Goal: Task Accomplishment & Management: Manage account settings

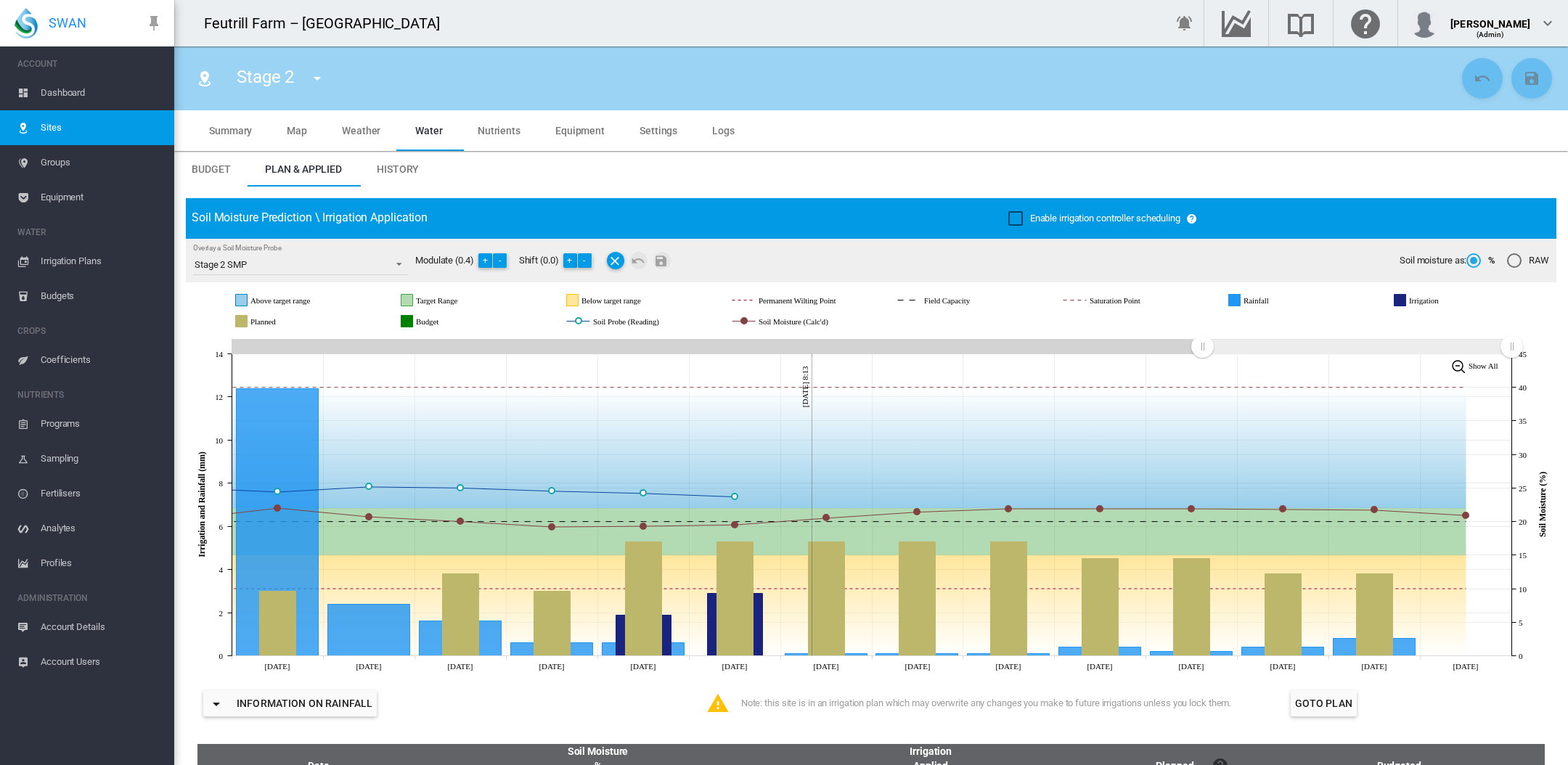
click at [53, 91] on span "Dashboard" at bounding box center [102, 92] width 122 height 35
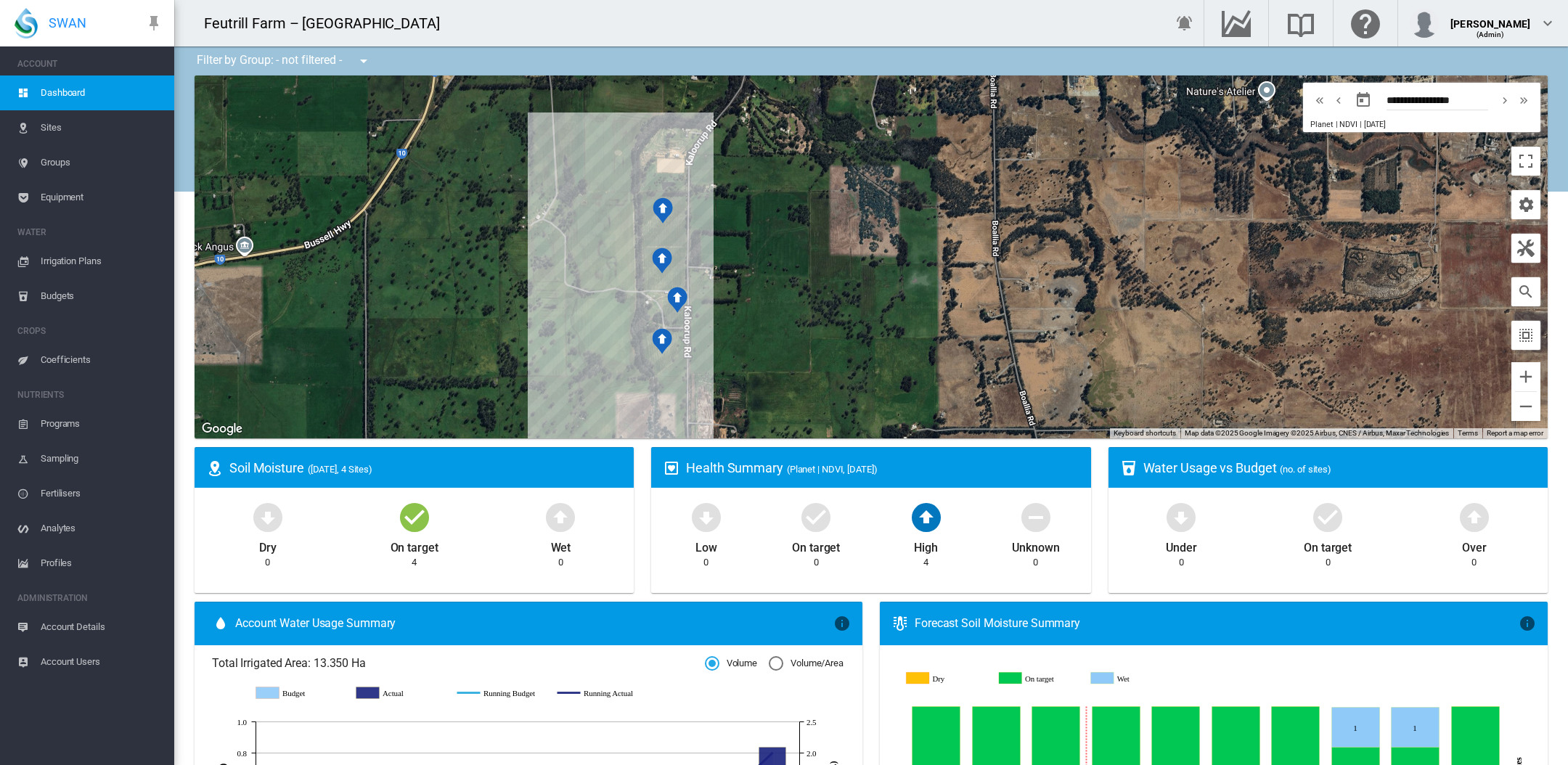
click at [92, 260] on span "Irrigation Plans" at bounding box center [102, 260] width 122 height 35
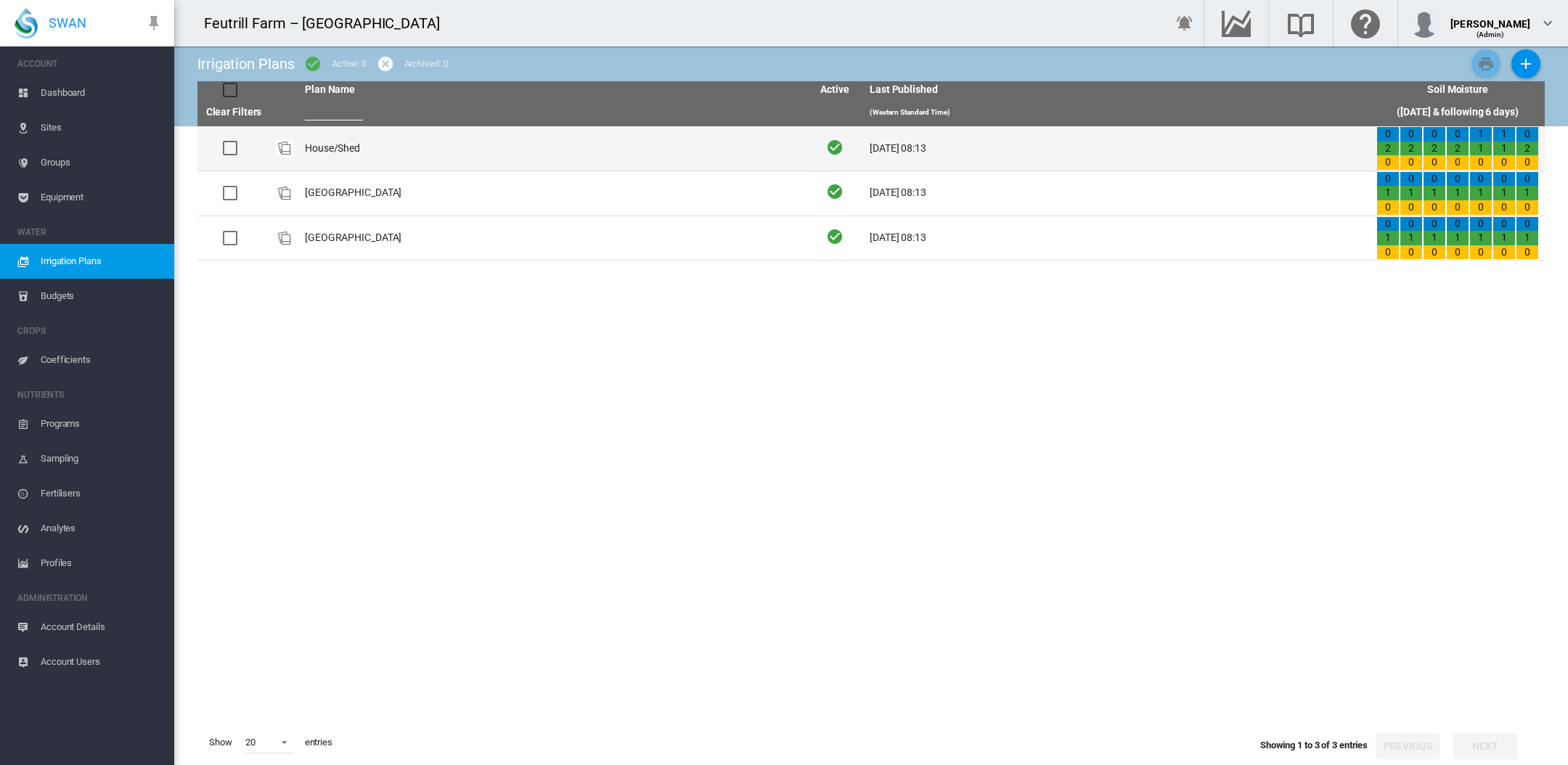
click at [344, 141] on td "House/Shed" at bounding box center [552, 148] width 507 height 44
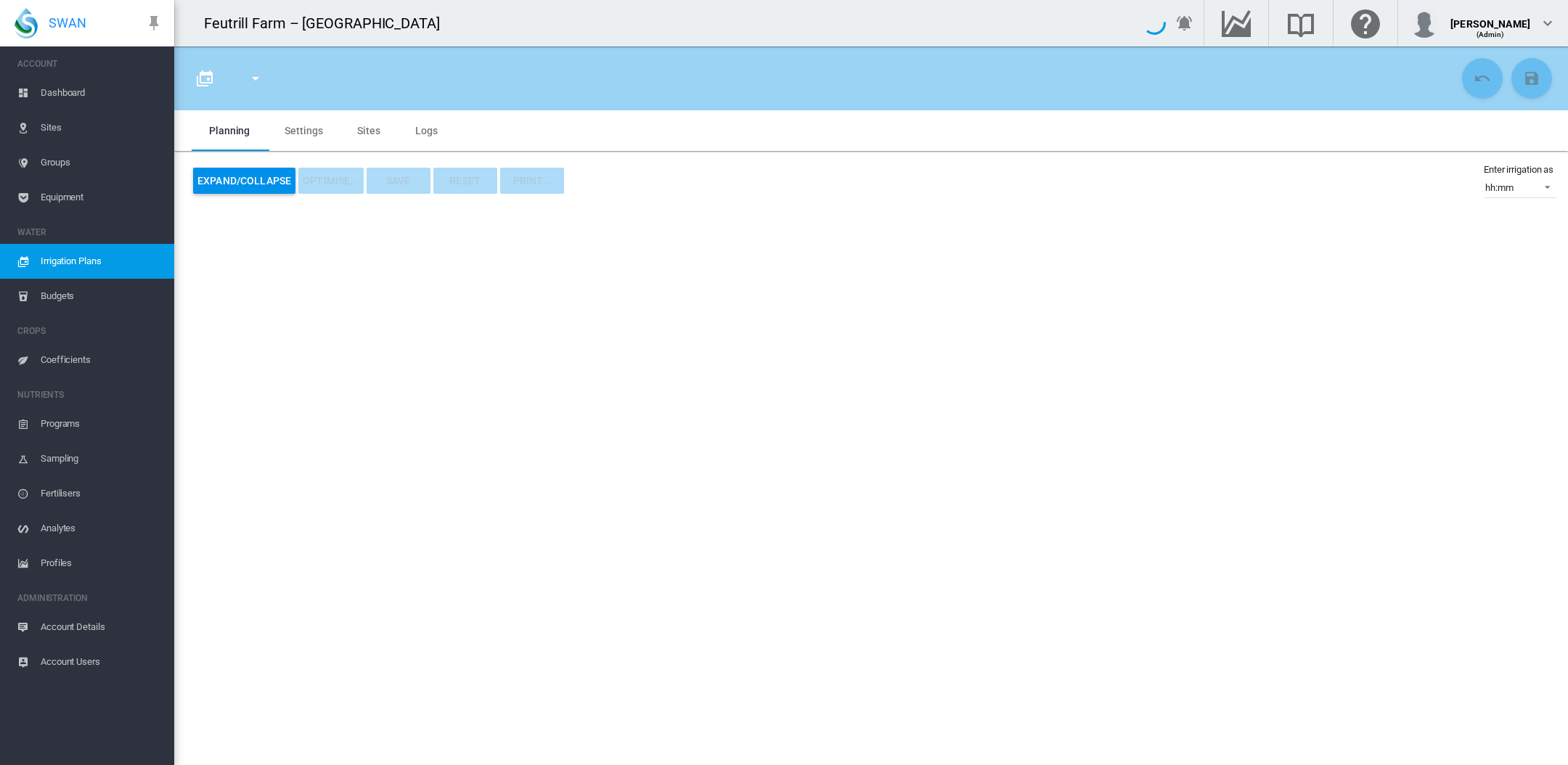
type input "**********"
type input "*"
type input "****"
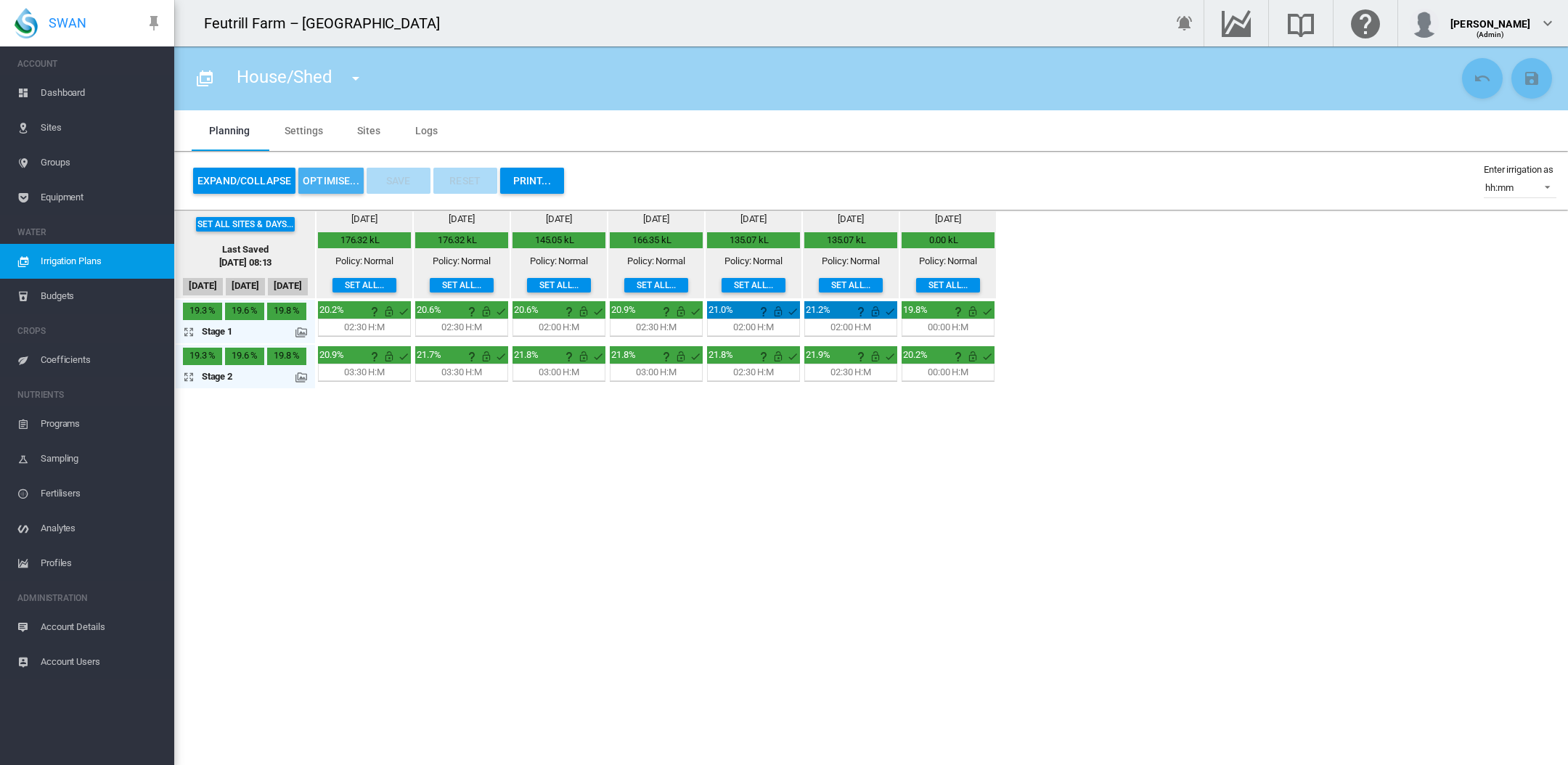
click at [333, 176] on button "OPTIMISE..." at bounding box center [331, 181] width 65 height 26
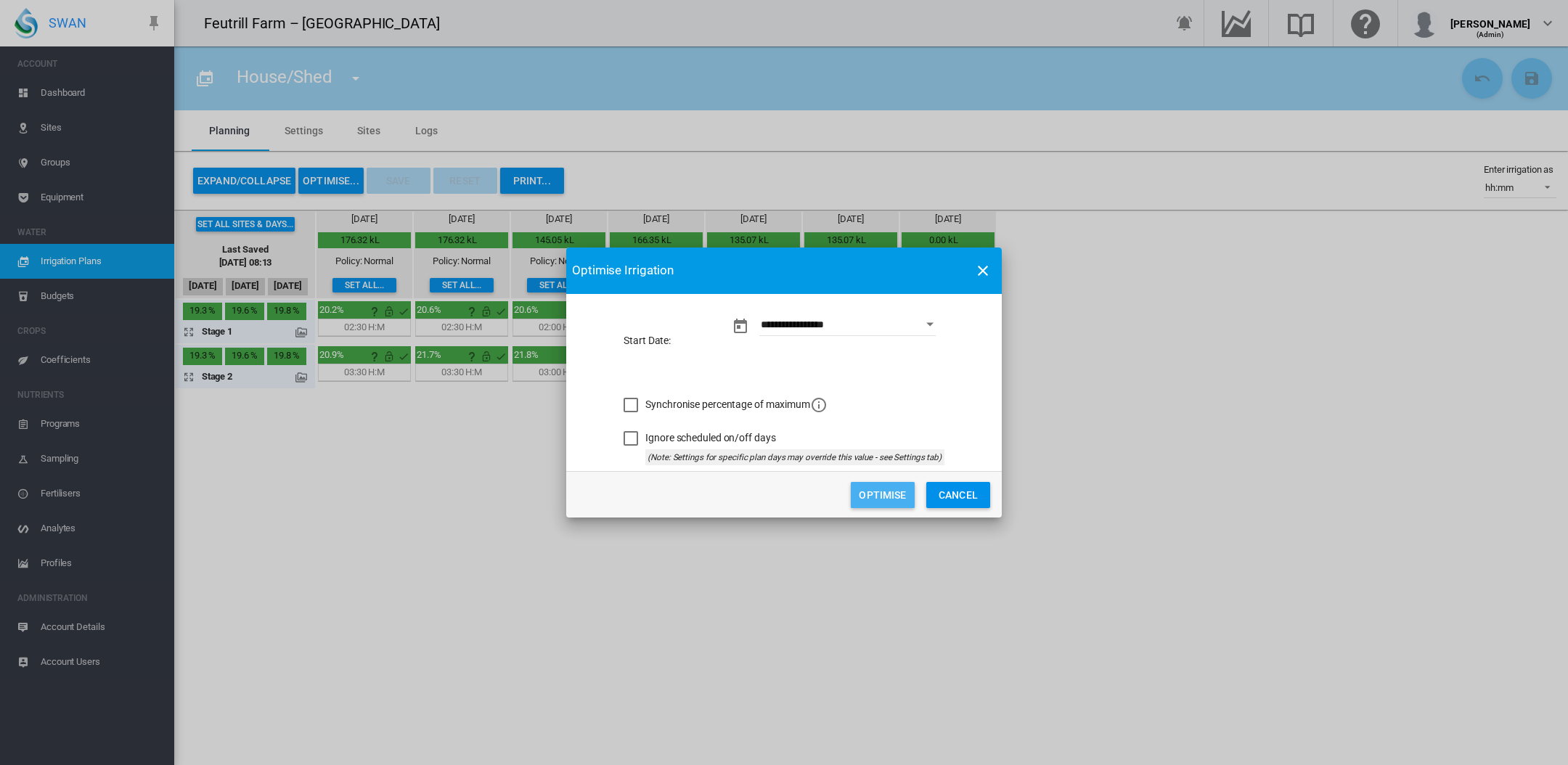
click at [889, 504] on button "Optimise" at bounding box center [882, 494] width 64 height 26
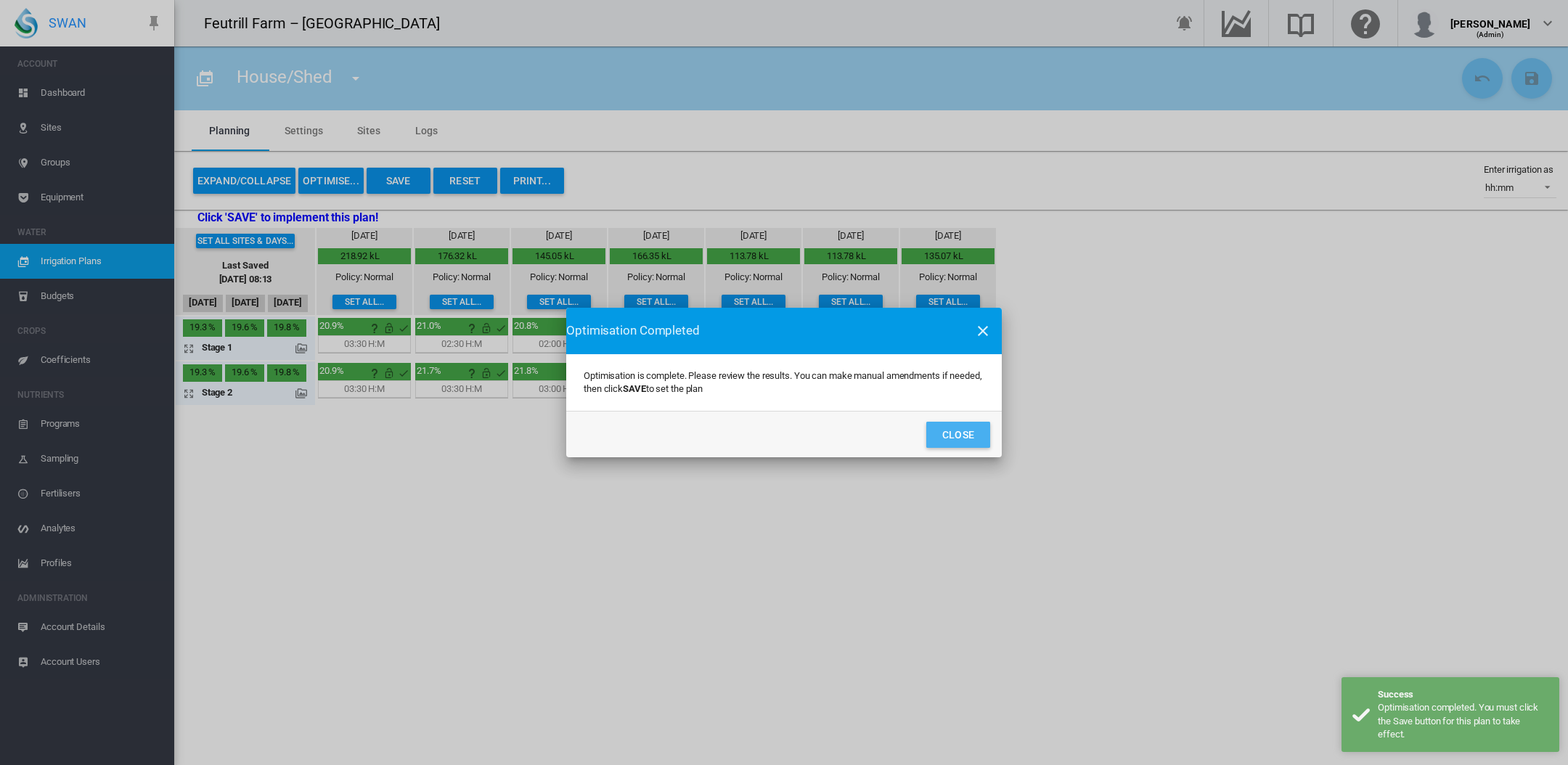
click at [960, 434] on button "Close" at bounding box center [958, 434] width 64 height 26
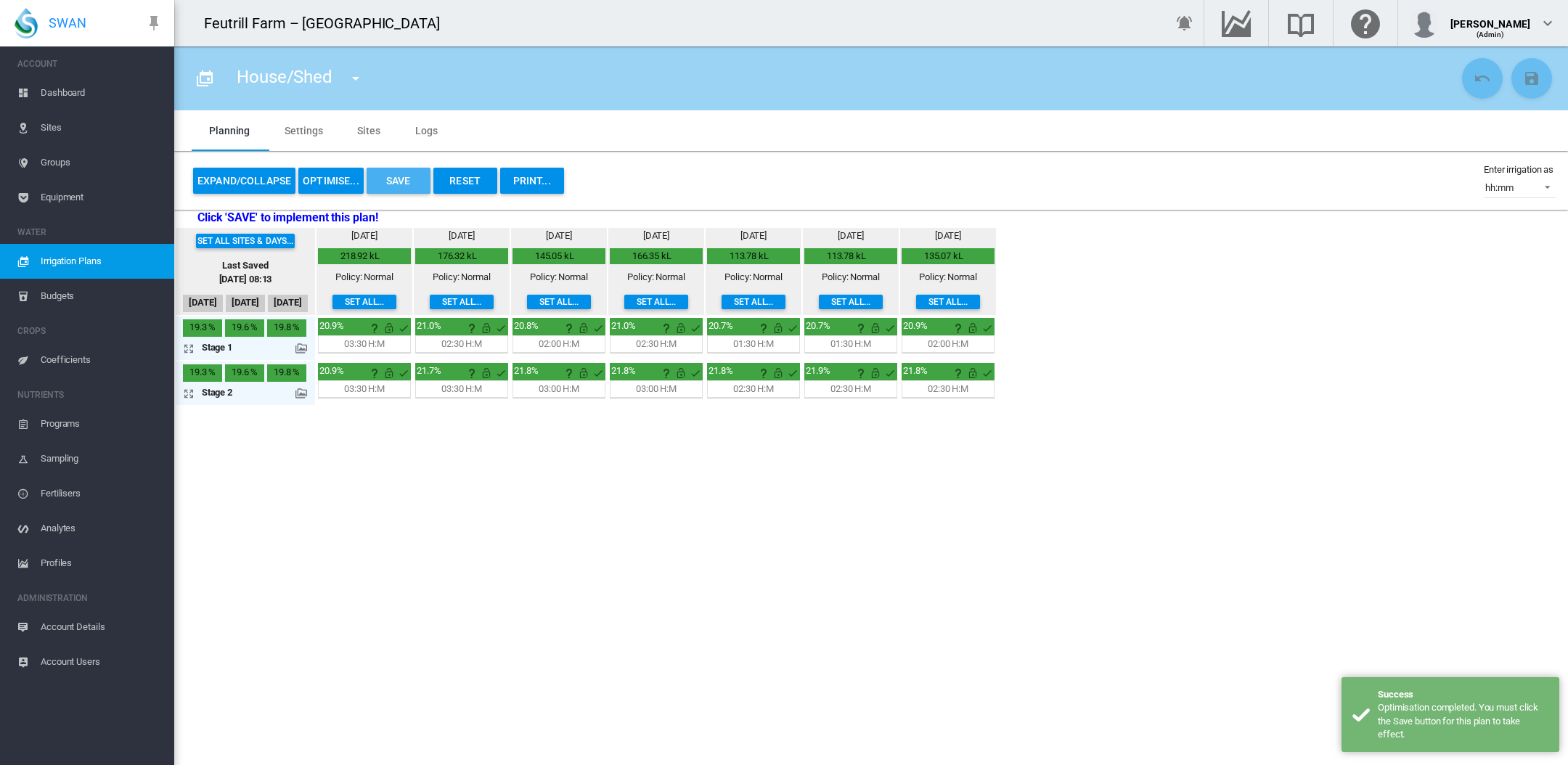
click at [388, 176] on button "Save" at bounding box center [398, 181] width 64 height 26
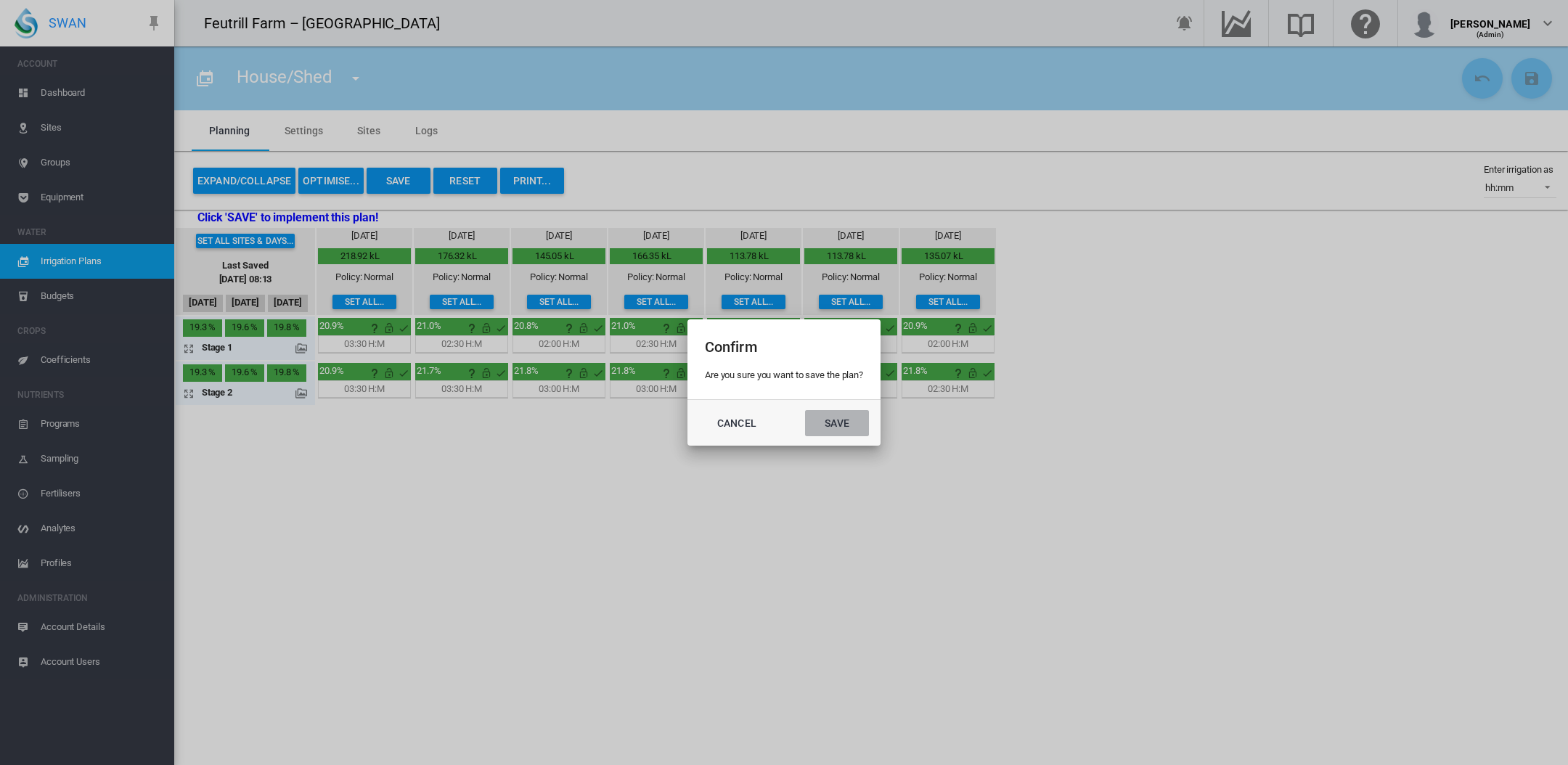
click at [843, 419] on button "Save" at bounding box center [837, 422] width 64 height 26
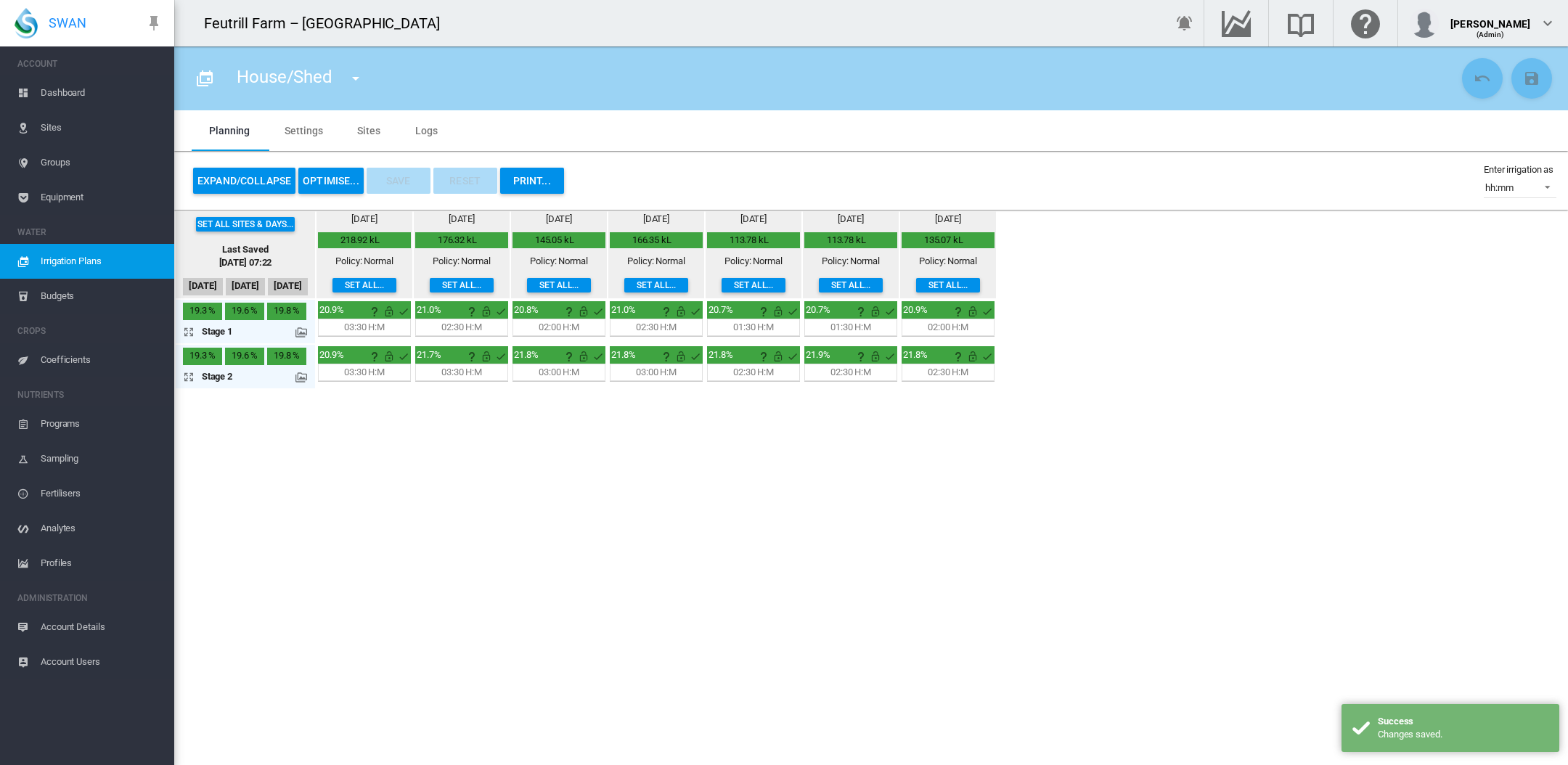
click at [350, 76] on md-icon "icon-menu-down" at bounding box center [356, 78] width 18 height 18
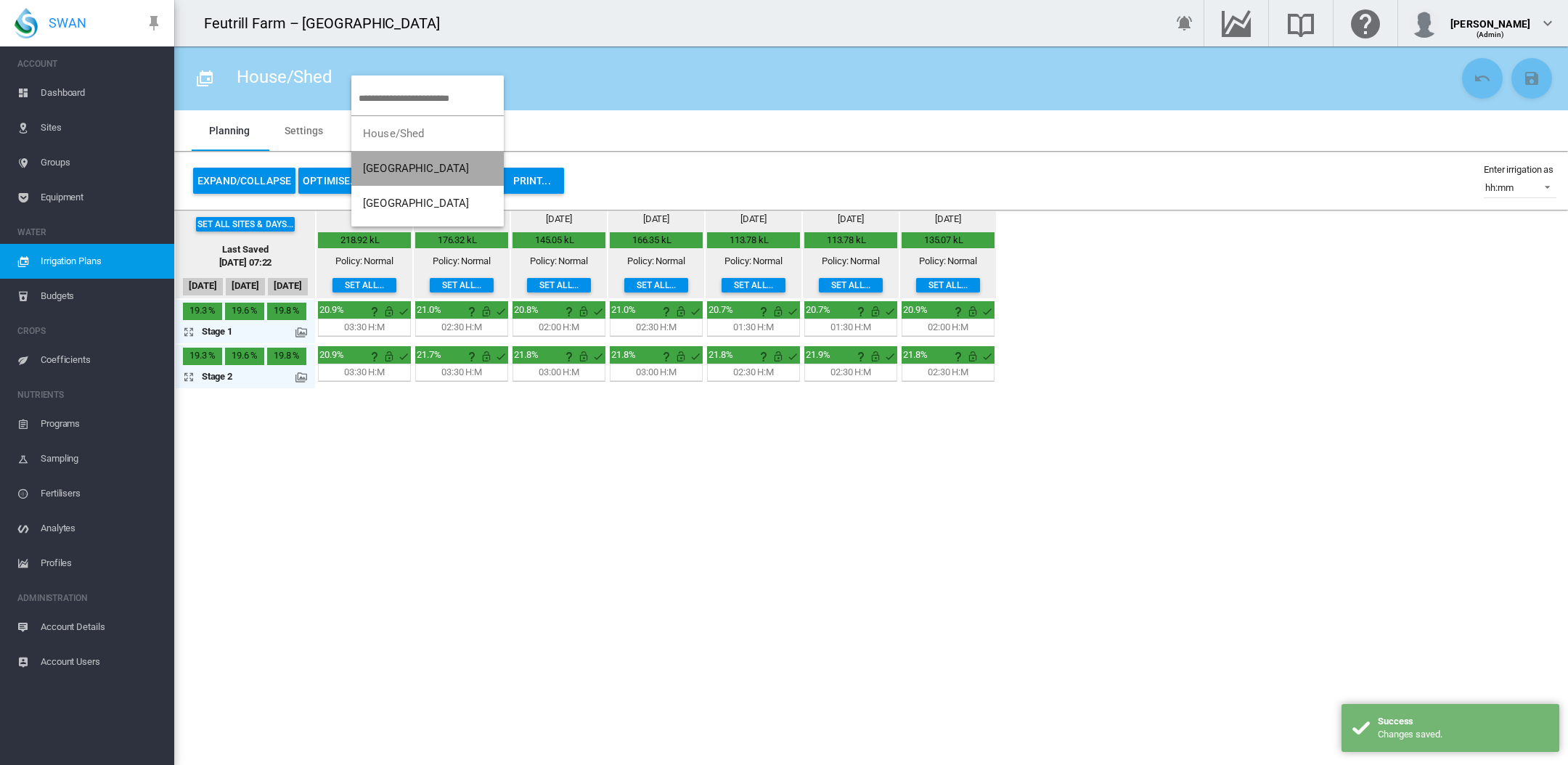
click at [379, 163] on span "[GEOGRAPHIC_DATA]" at bounding box center [417, 168] width 107 height 13
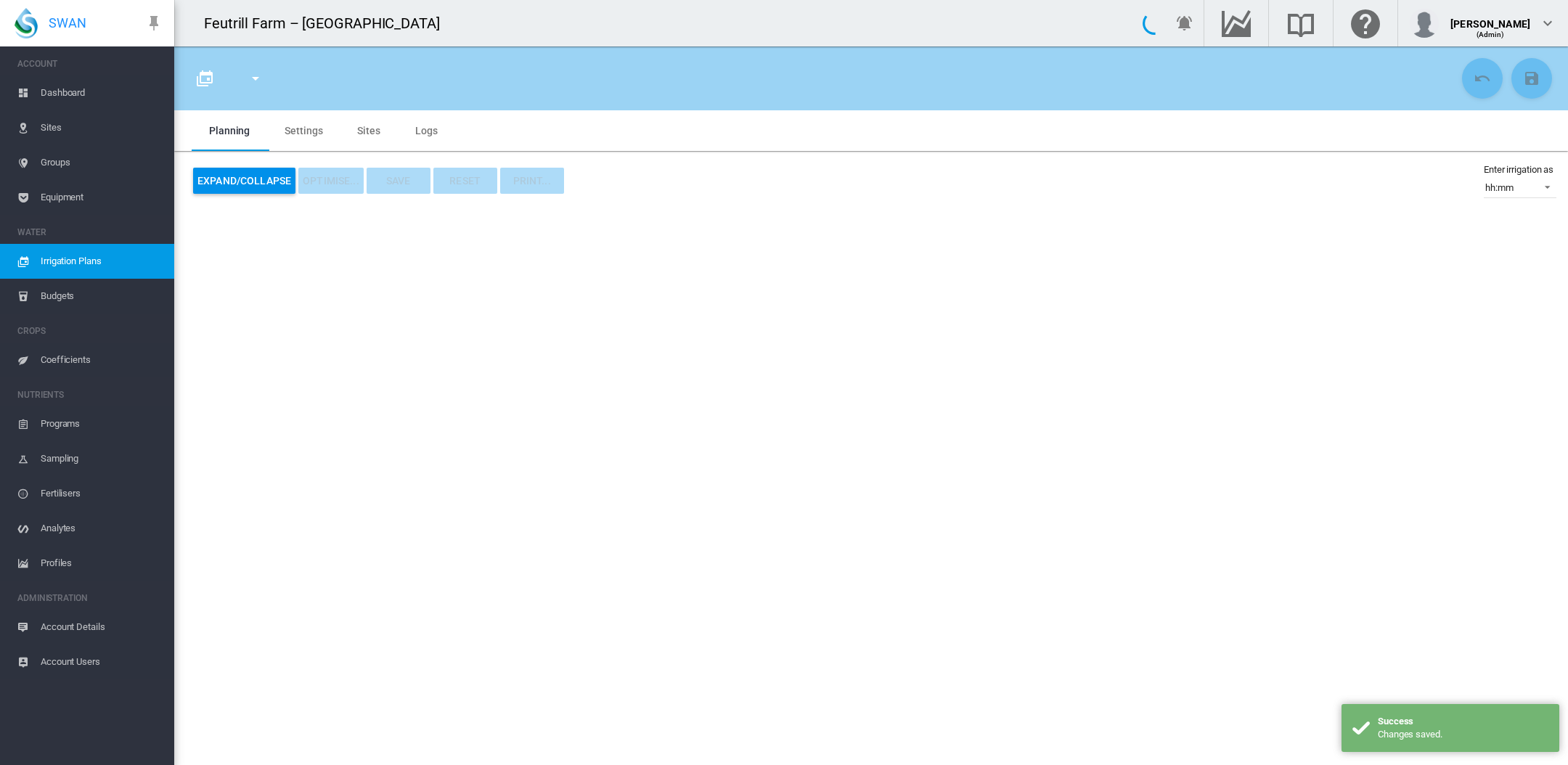
type input "**********"
type input "*"
type input "****"
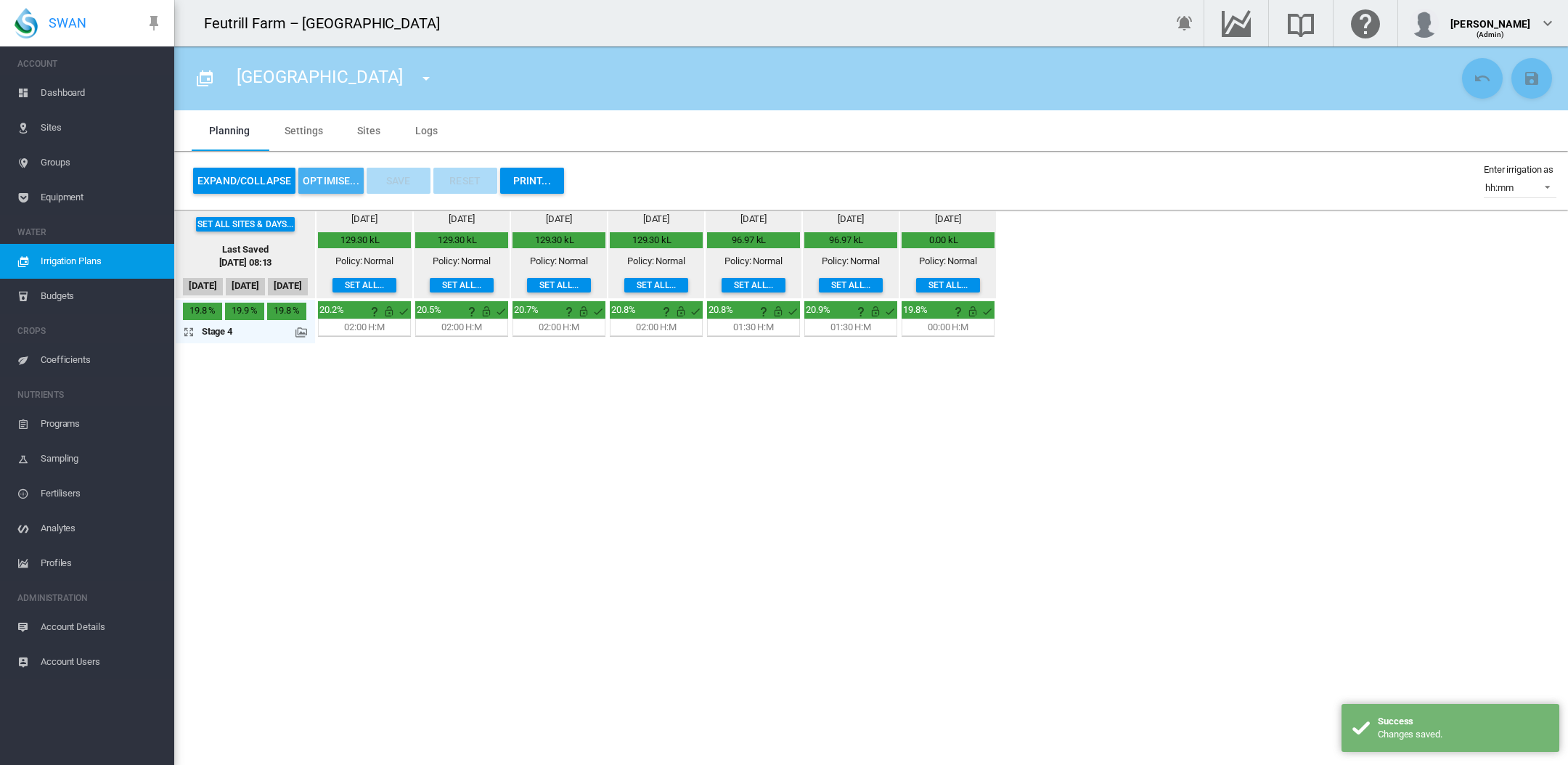
click at [329, 183] on button "OPTIMISE..." at bounding box center [331, 181] width 65 height 26
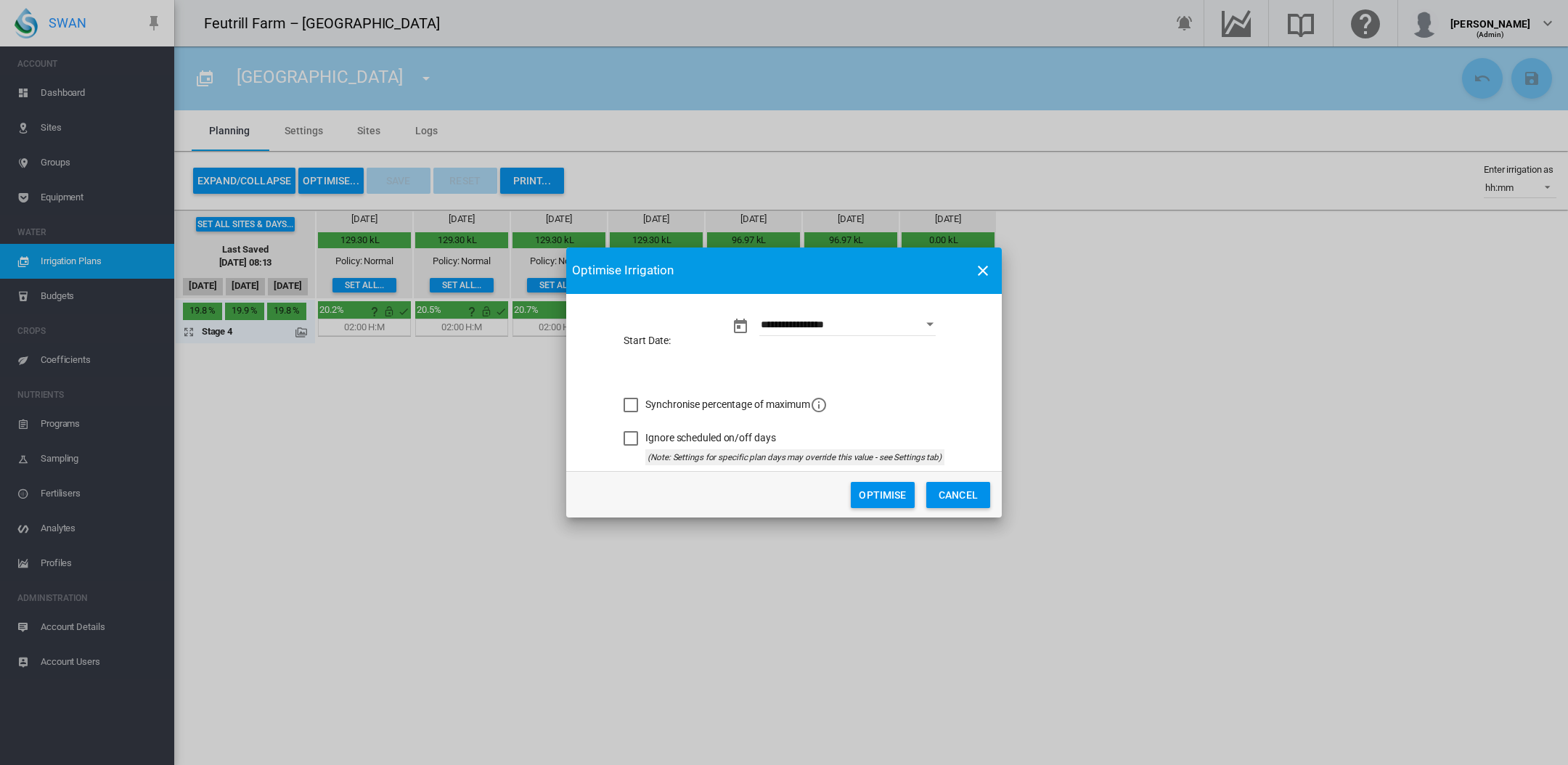
click at [887, 500] on button "Optimise" at bounding box center [882, 494] width 64 height 26
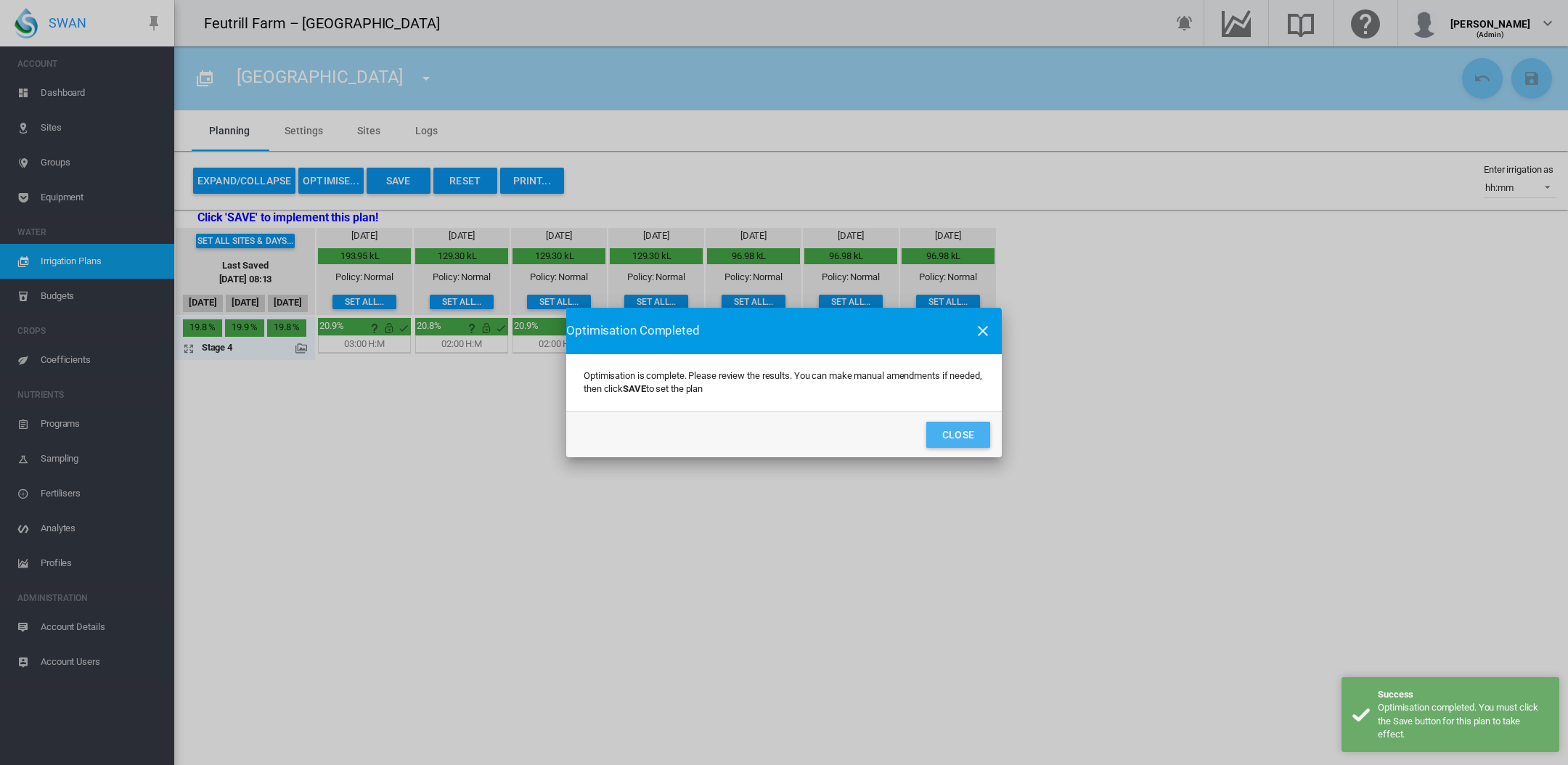
click at [967, 438] on button "Close" at bounding box center [958, 434] width 64 height 26
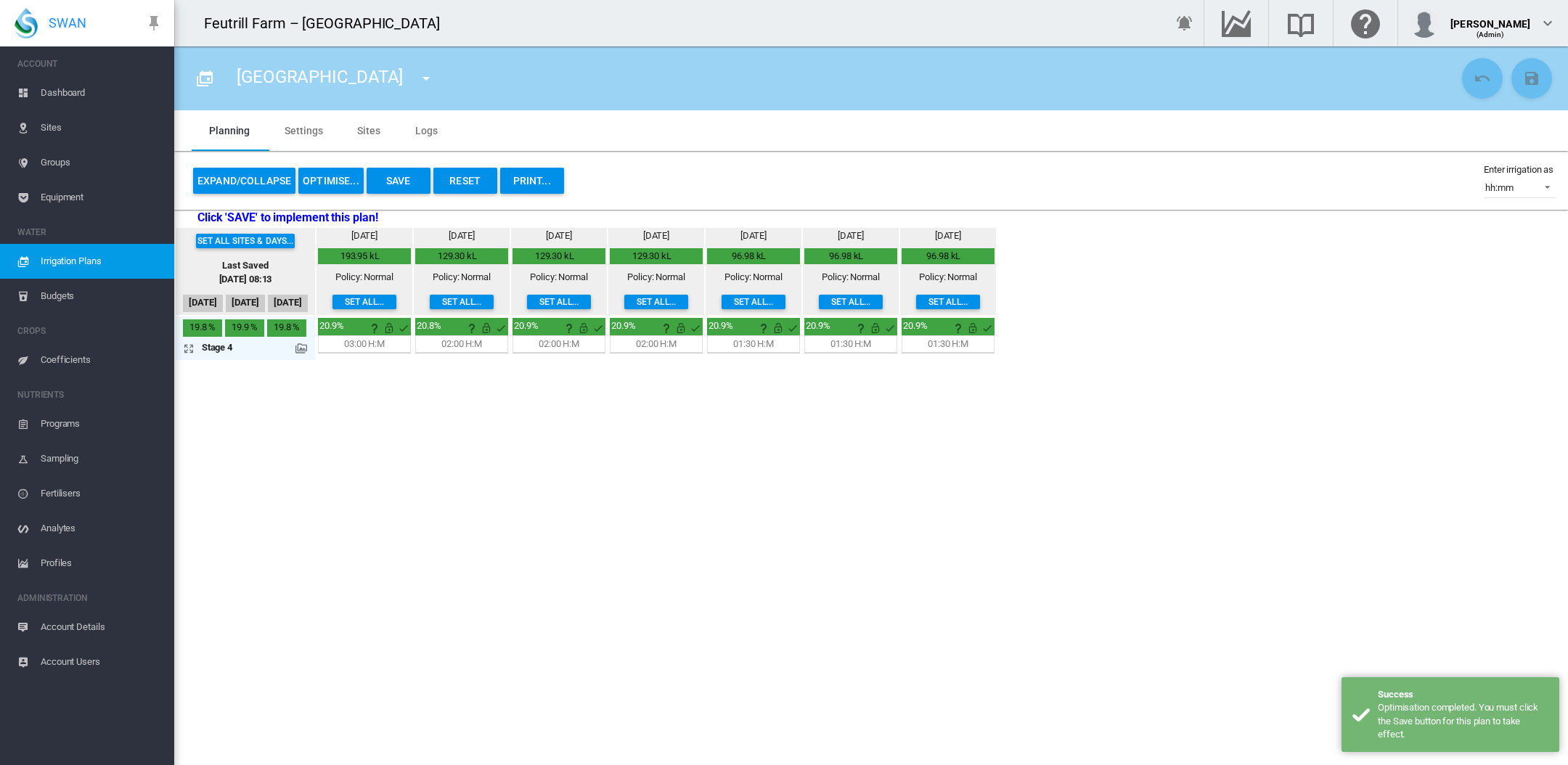
click at [399, 179] on button "Save" at bounding box center [398, 181] width 64 height 26
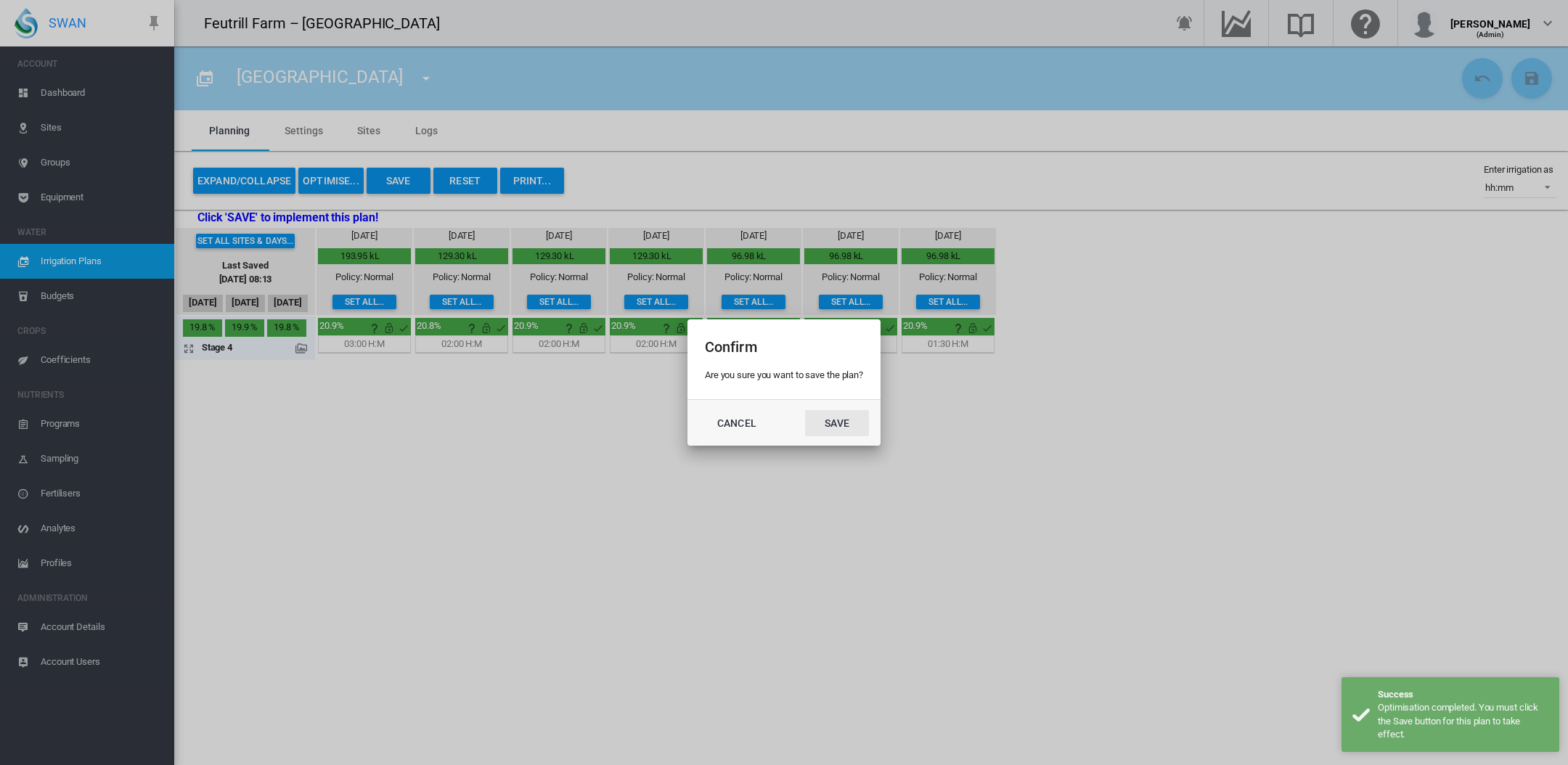
click at [839, 427] on button "Save" at bounding box center [837, 422] width 64 height 26
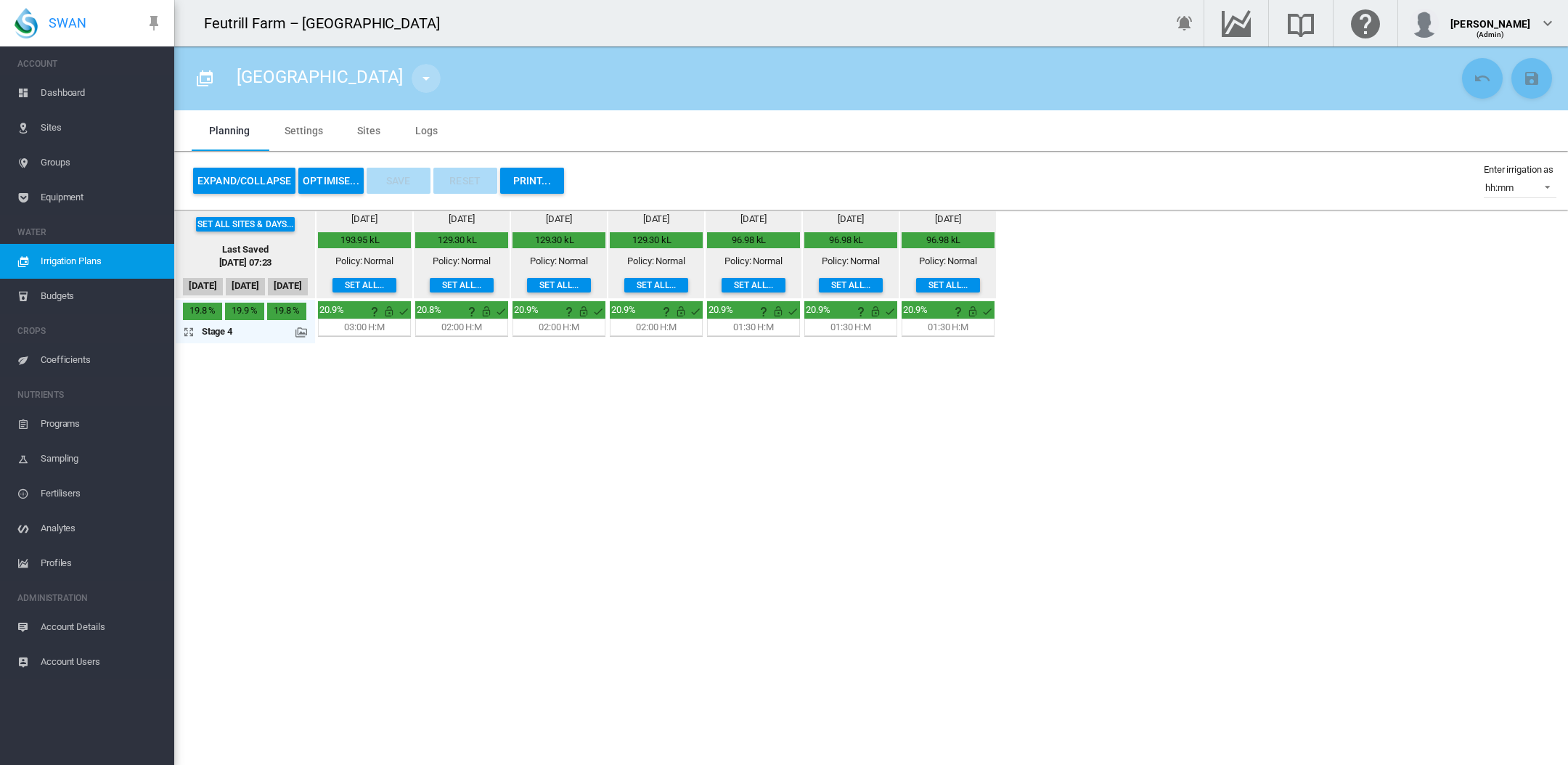
click at [417, 75] on md-icon "icon-menu-down" at bounding box center [426, 78] width 18 height 18
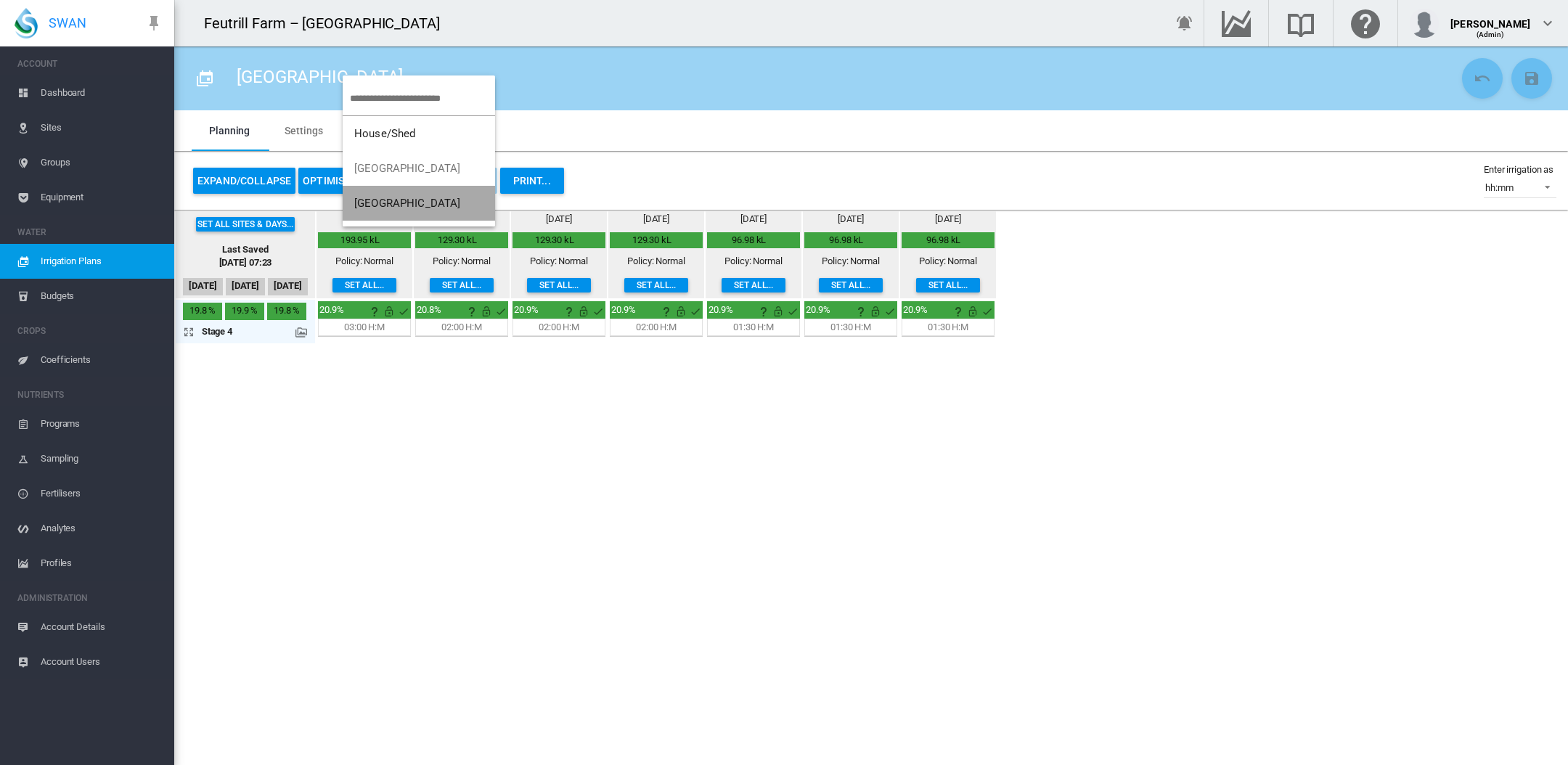
click at [389, 202] on span "[GEOGRAPHIC_DATA]" at bounding box center [408, 203] width 107 height 13
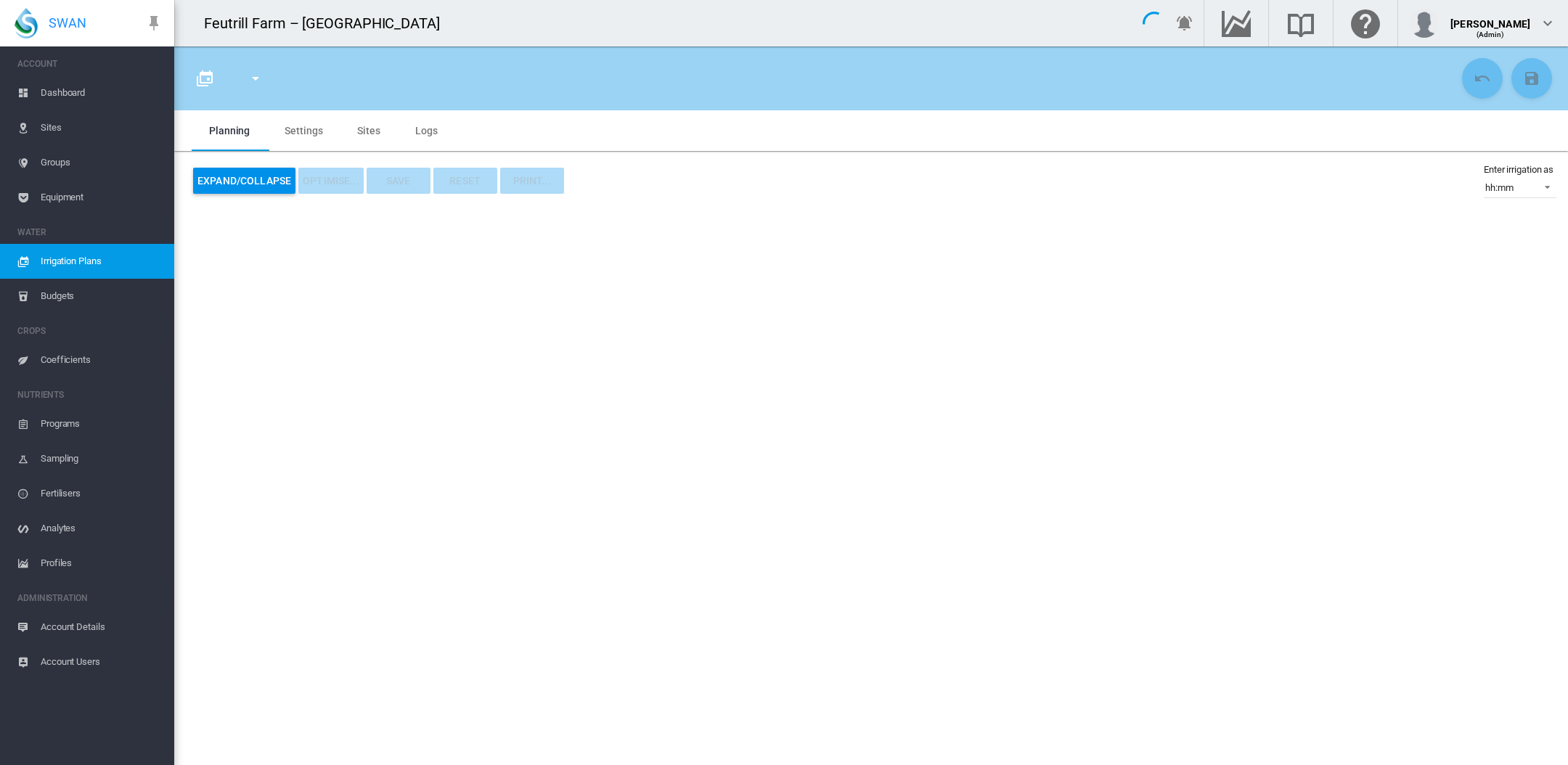
type input "**********"
type input "*"
type input "****"
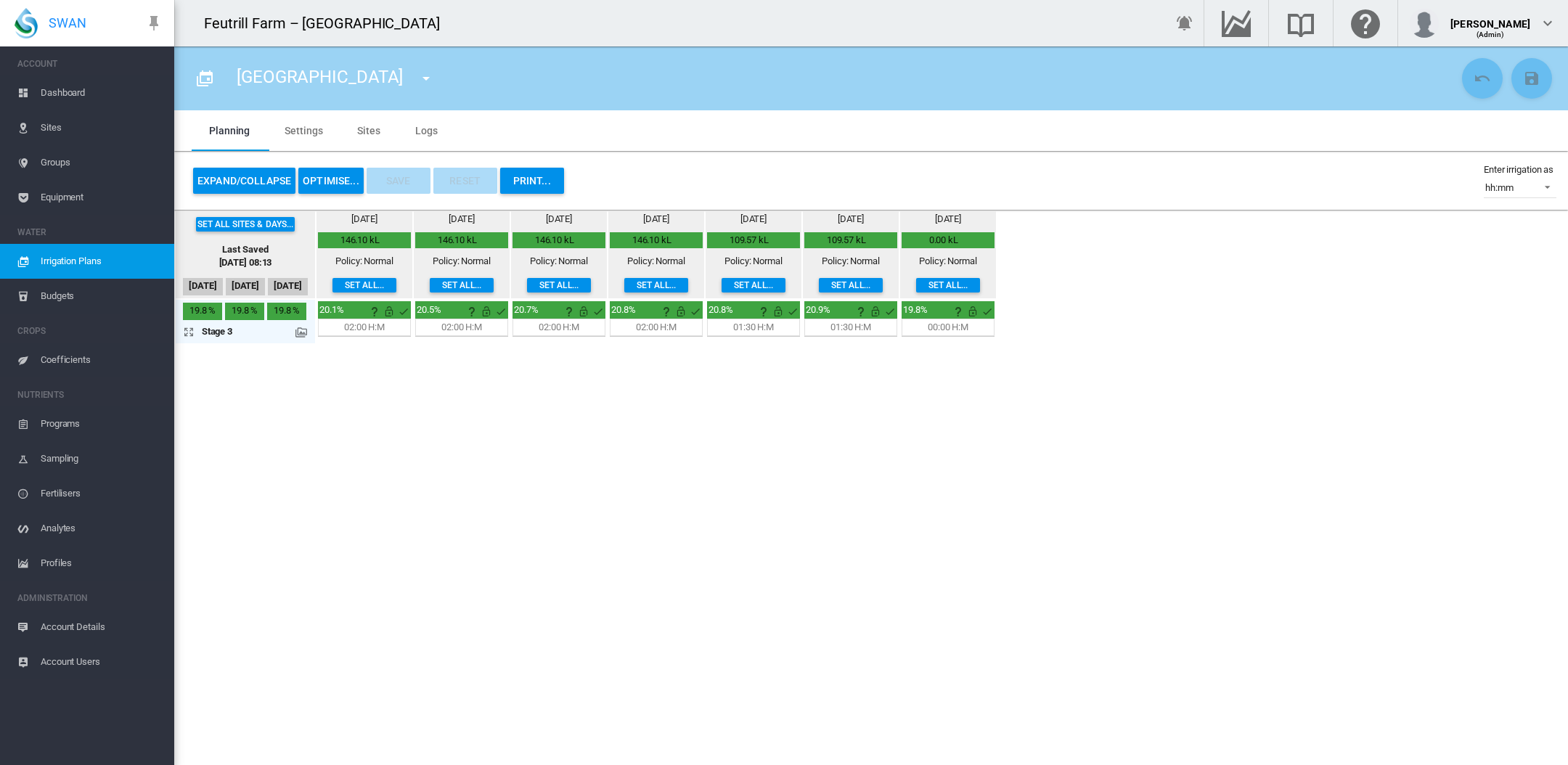
click at [338, 177] on button "OPTIMISE..." at bounding box center [331, 181] width 65 height 26
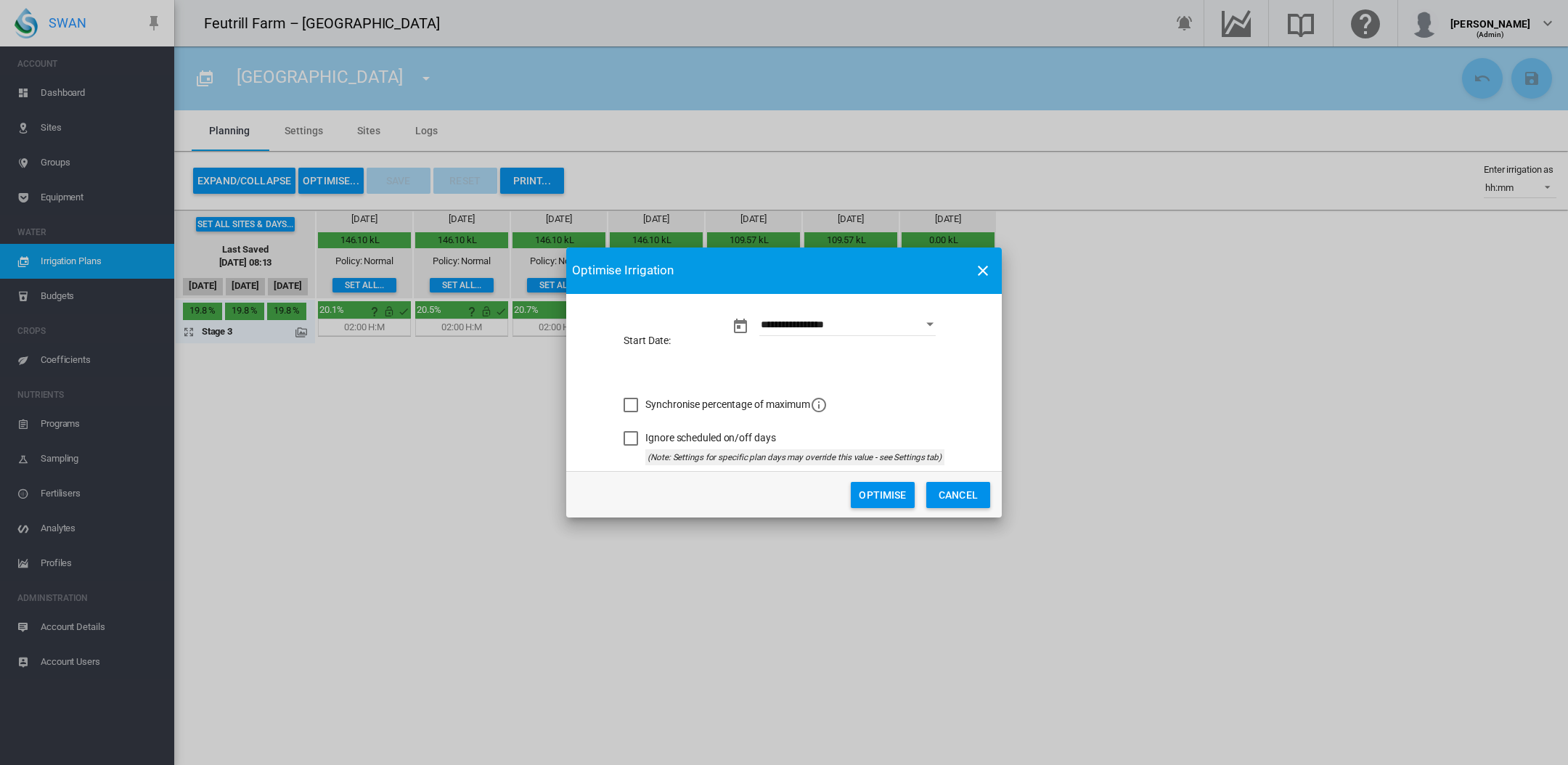
click at [882, 489] on button "Optimise" at bounding box center [882, 494] width 64 height 26
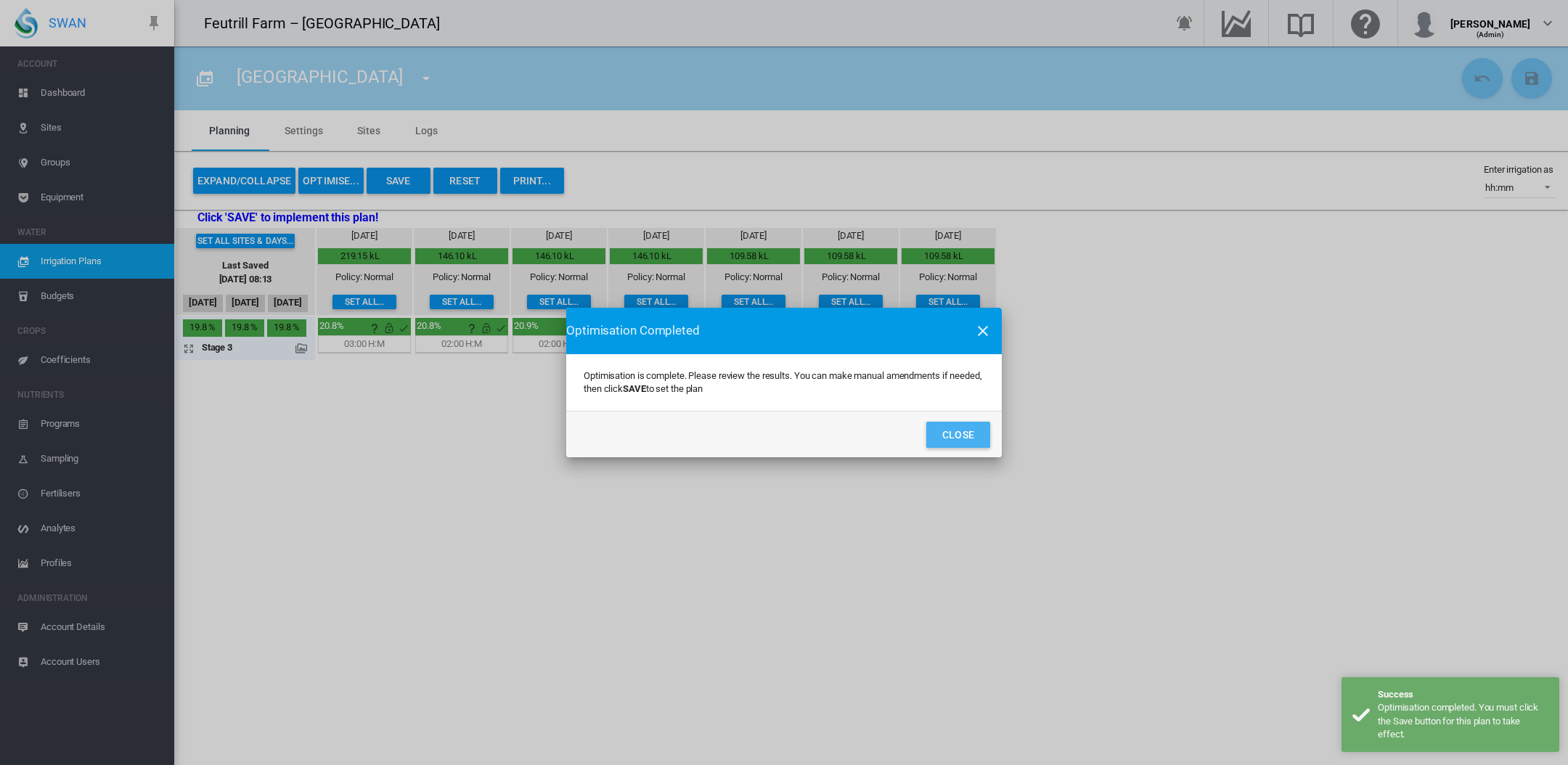
drag, startPoint x: 952, startPoint y: 431, endPoint x: 928, endPoint y: 425, distance: 24.7
click at [951, 431] on button "Close" at bounding box center [958, 434] width 64 height 26
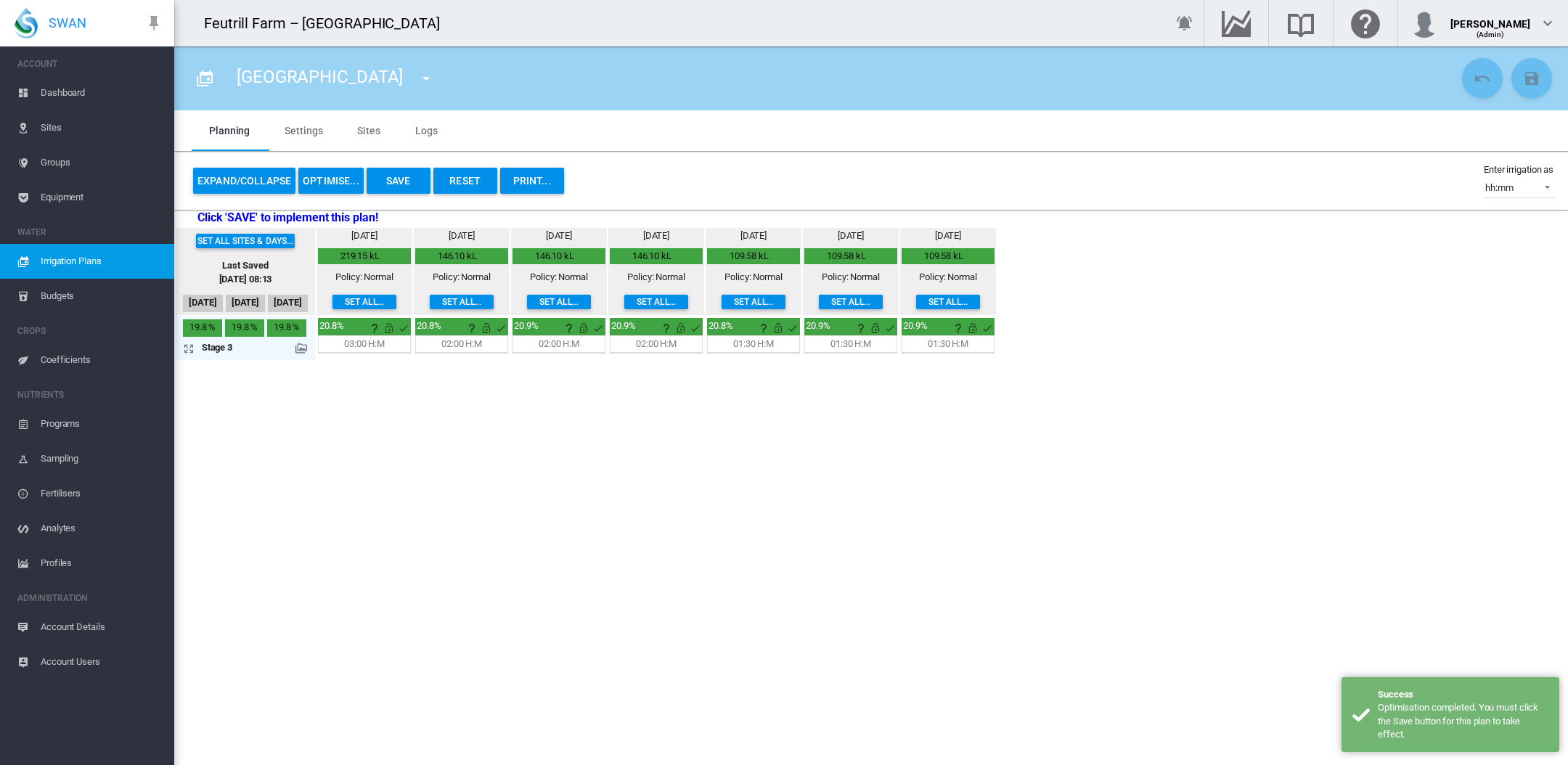
click at [393, 181] on button "Save" at bounding box center [398, 181] width 64 height 26
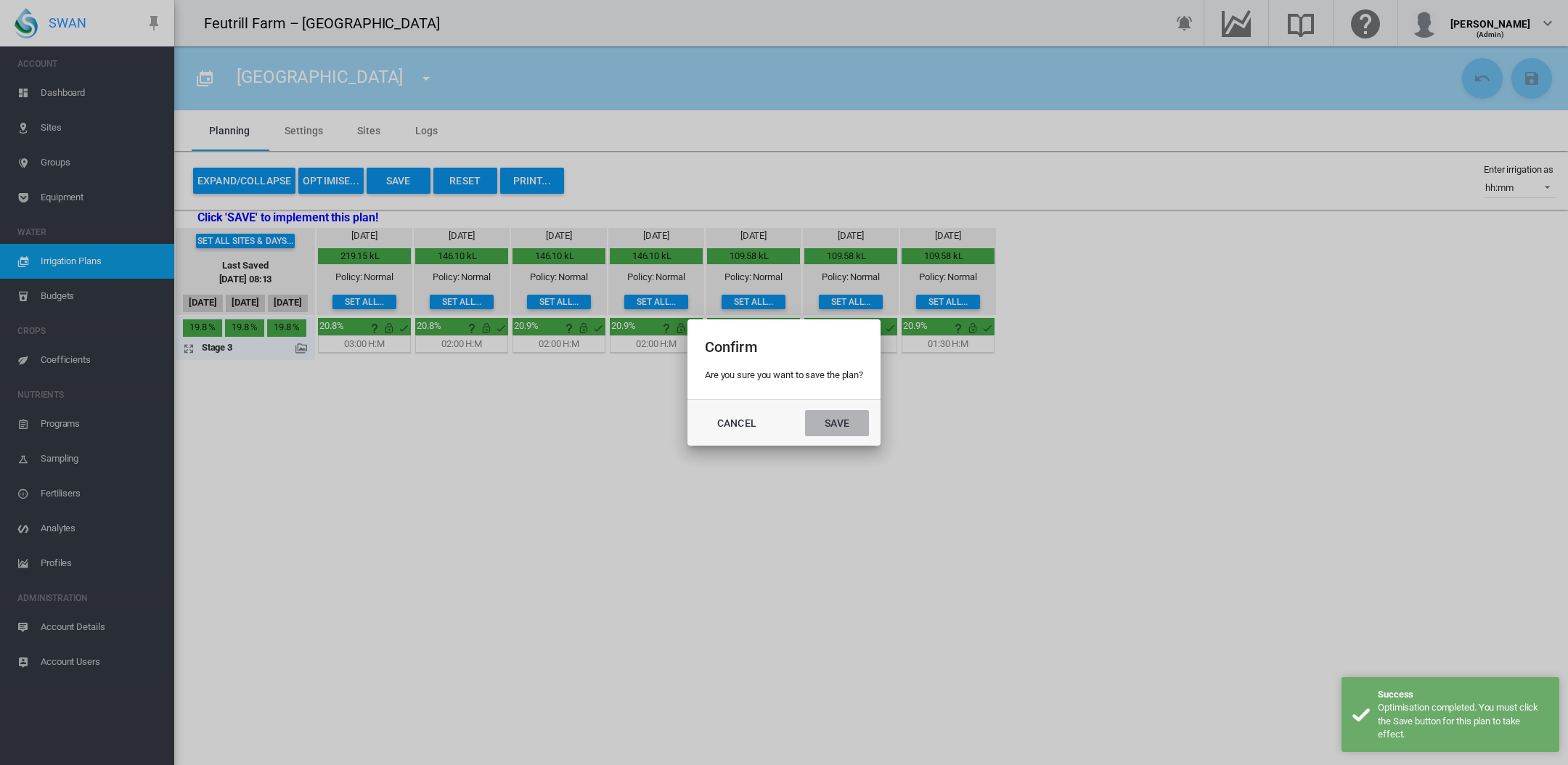
click at [829, 416] on button "Save" at bounding box center [837, 422] width 64 height 26
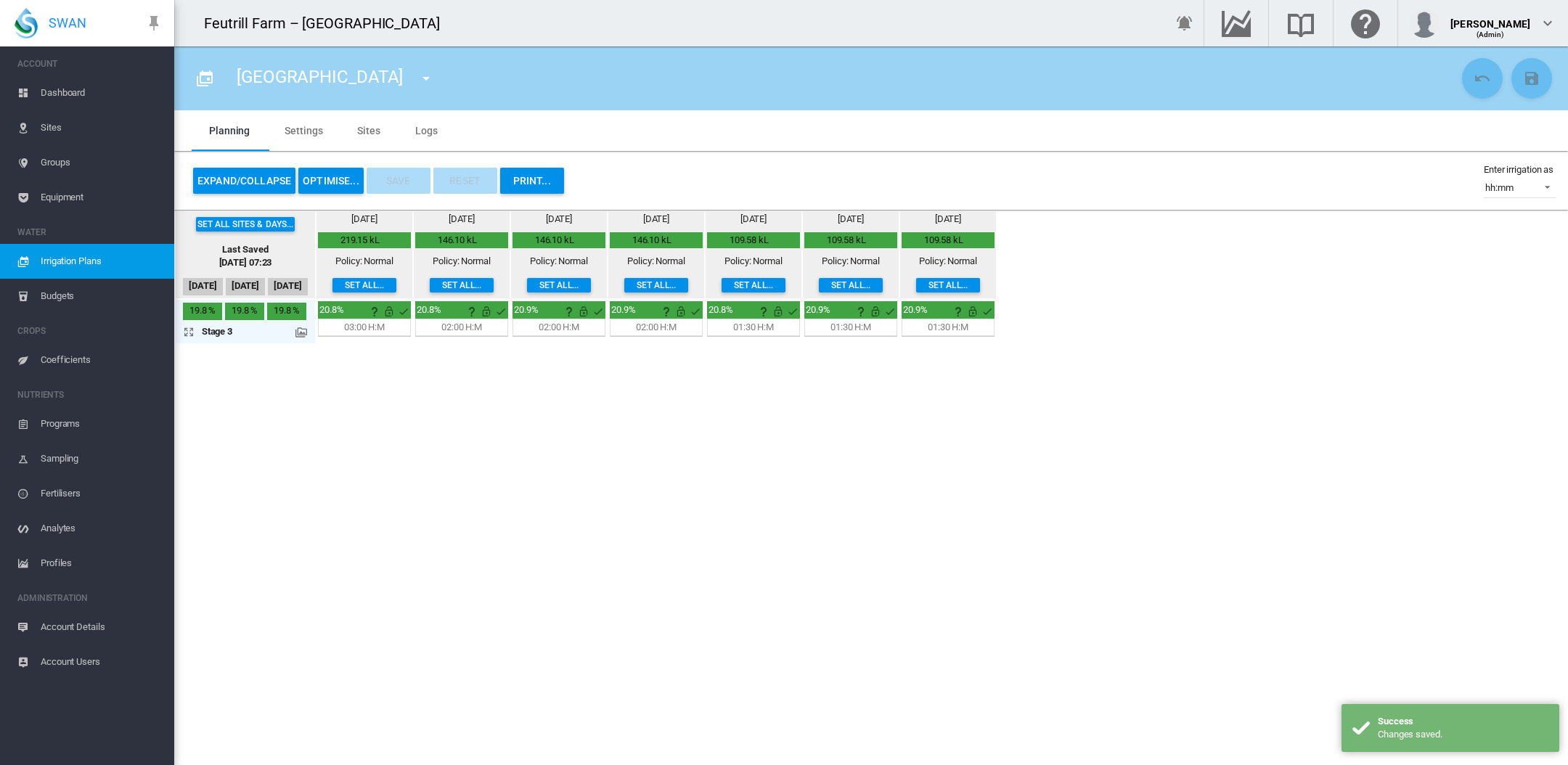
click at [58, 93] on span "Dashboard" at bounding box center [102, 92] width 122 height 35
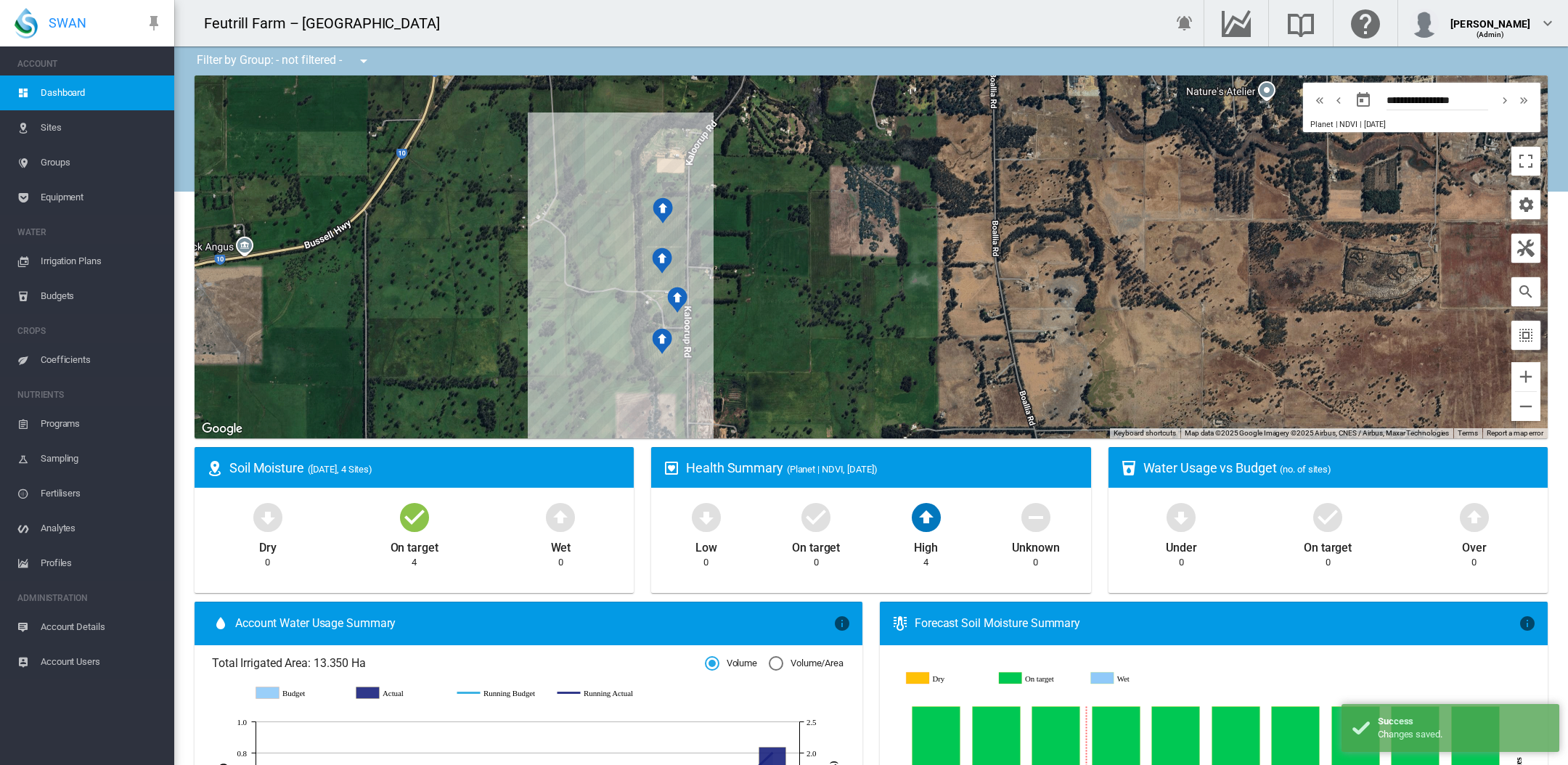
click at [64, 126] on span "Sites" at bounding box center [102, 127] width 122 height 35
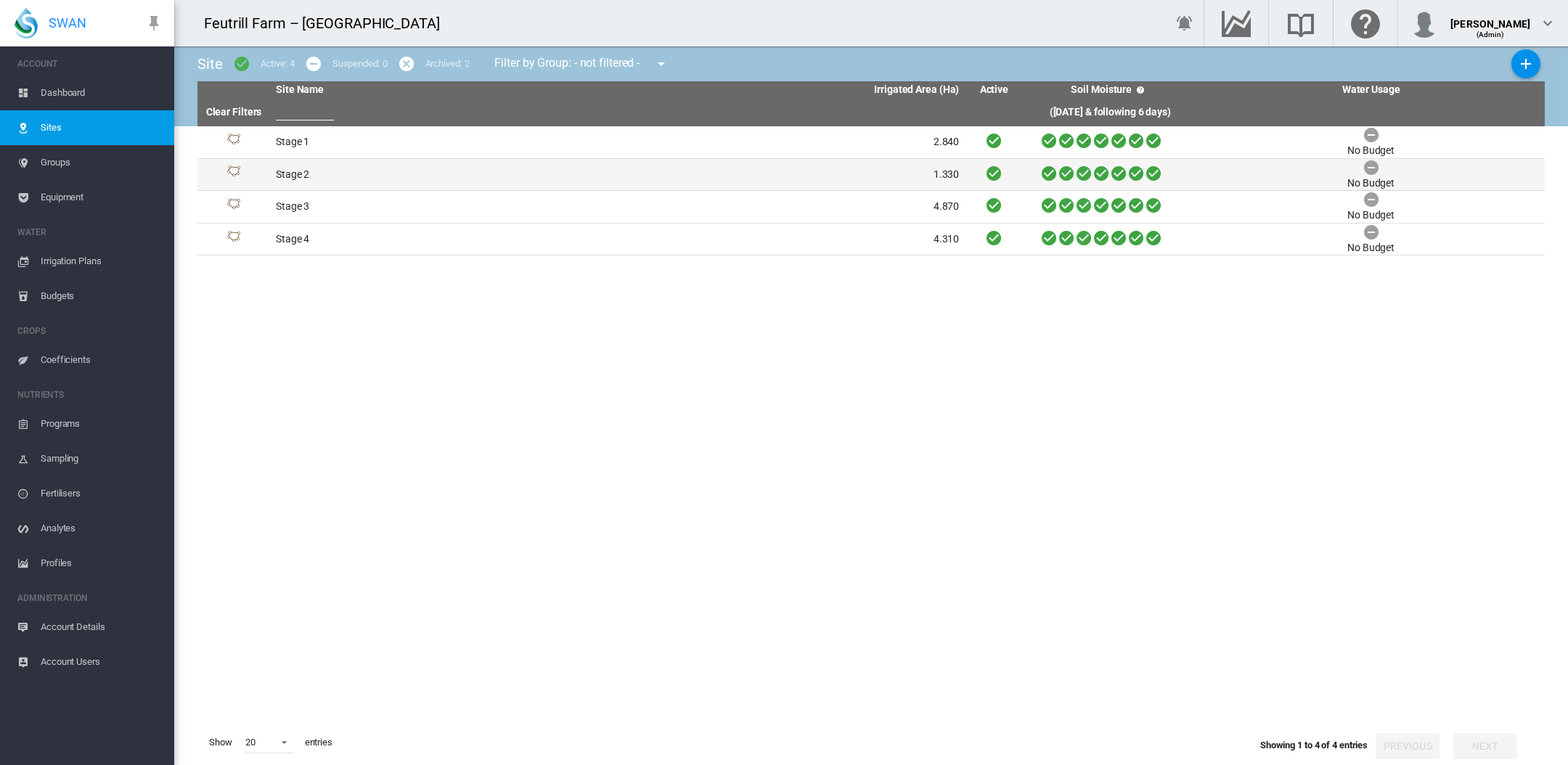
click at [288, 174] on td "Stage 2" at bounding box center [444, 175] width 348 height 32
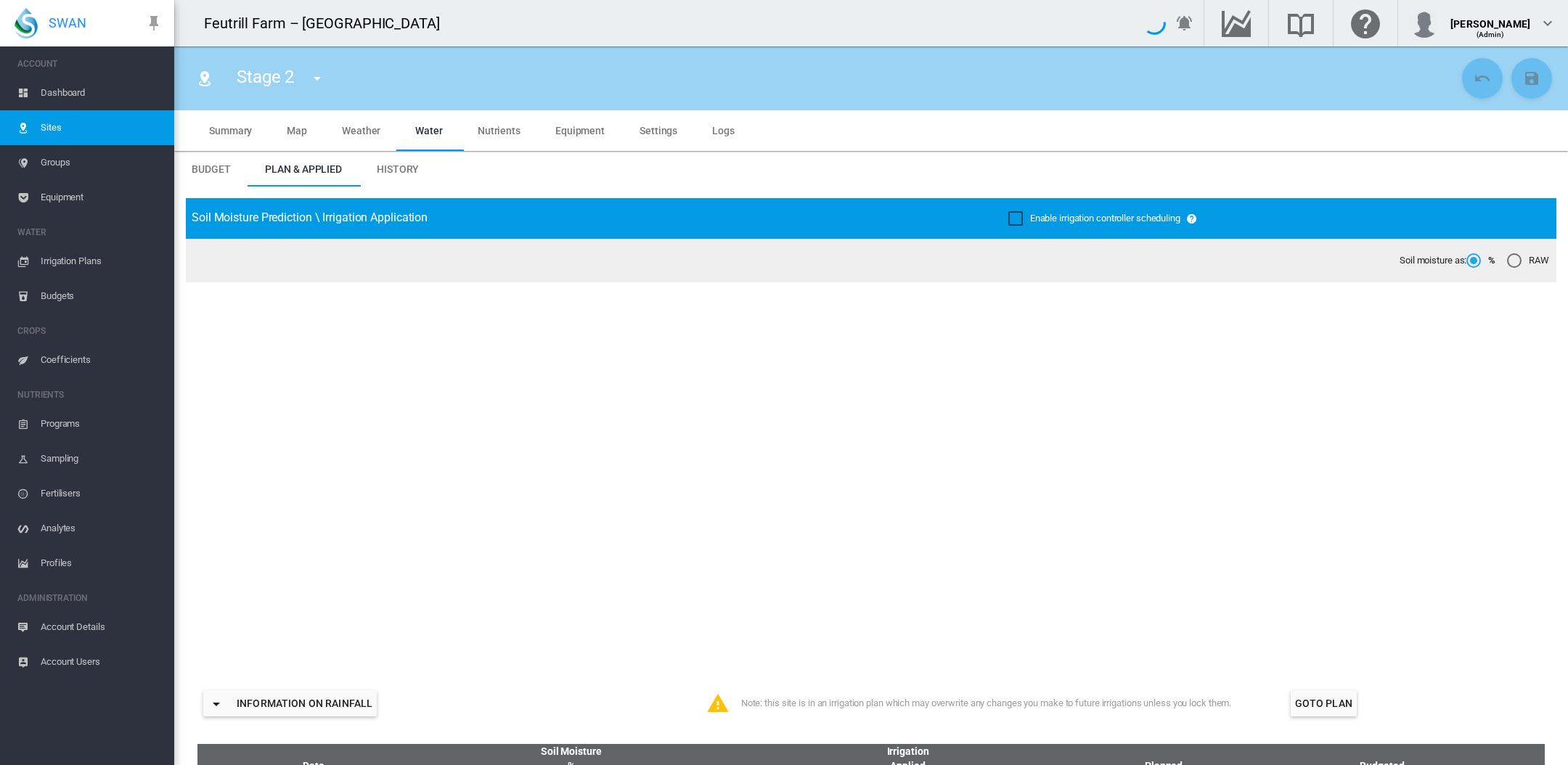
type input "*****"
